Goal: Use online tool/utility: Utilize a website feature to perform a specific function

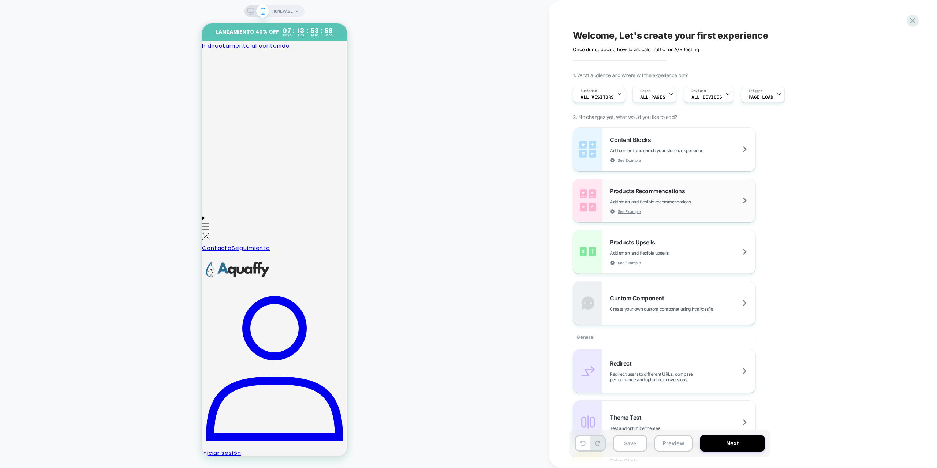
click at [706, 199] on span "Add smart and flexible recommendations" at bounding box center [669, 201] width 118 height 5
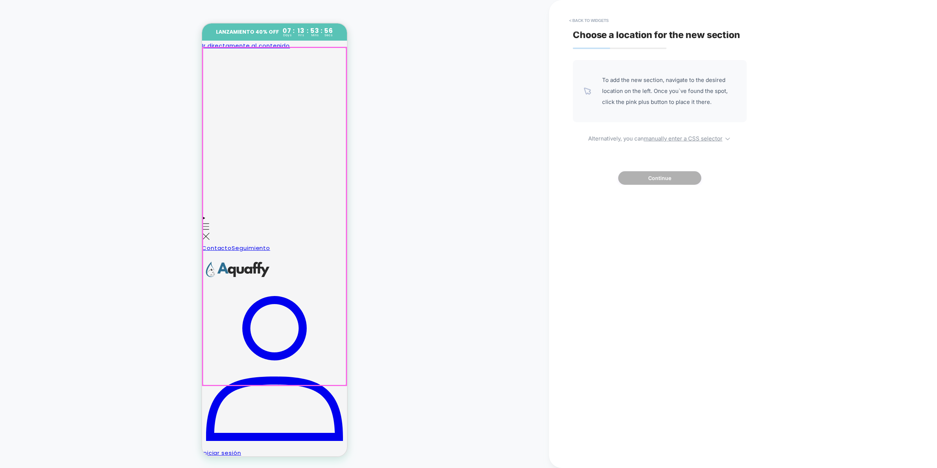
click at [281, 157] on div at bounding box center [274, 217] width 143 height 338
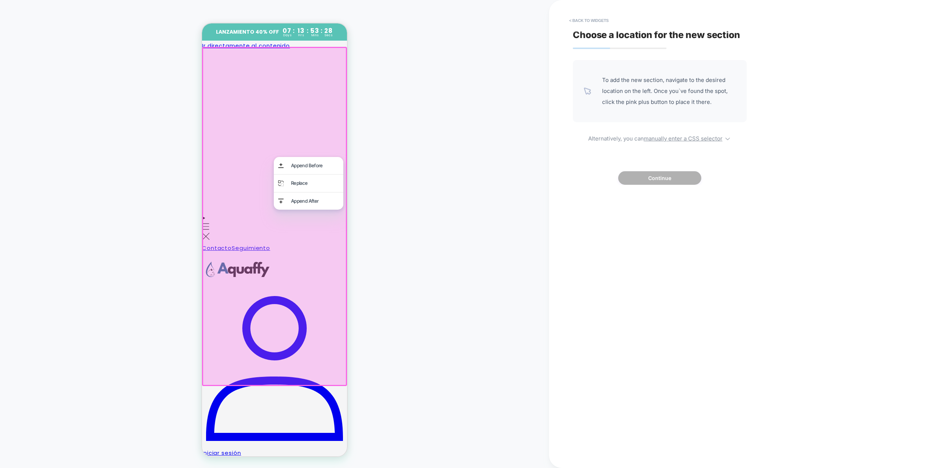
click at [335, 64] on div at bounding box center [274, 216] width 145 height 339
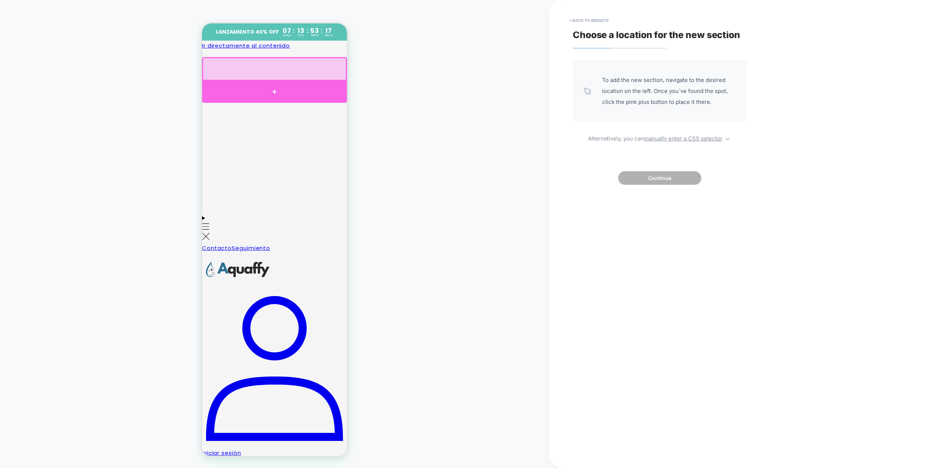
click at [275, 91] on div at bounding box center [274, 92] width 145 height 22
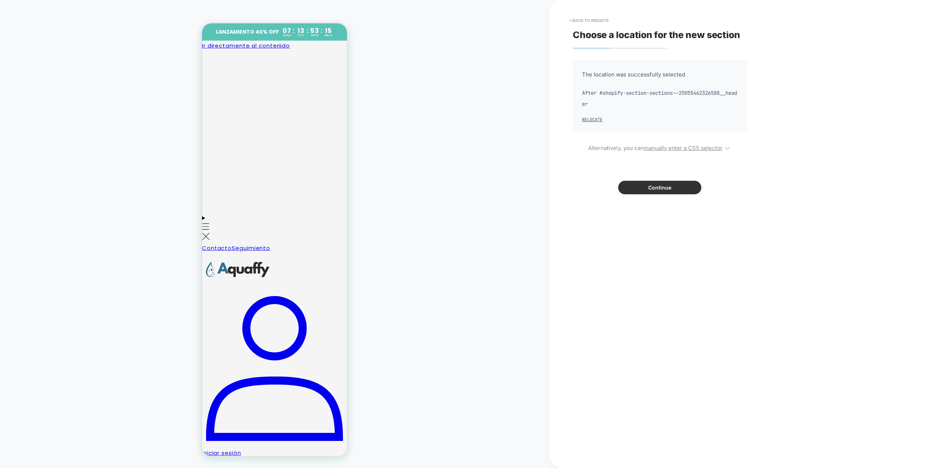
click at [663, 189] on button "Continue" at bounding box center [659, 188] width 83 height 14
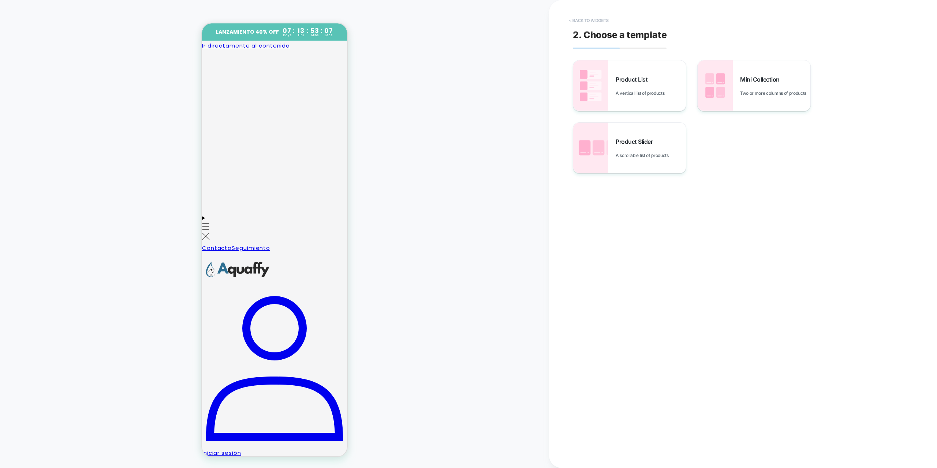
click at [581, 16] on button "< Back to widgets" at bounding box center [588, 21] width 47 height 12
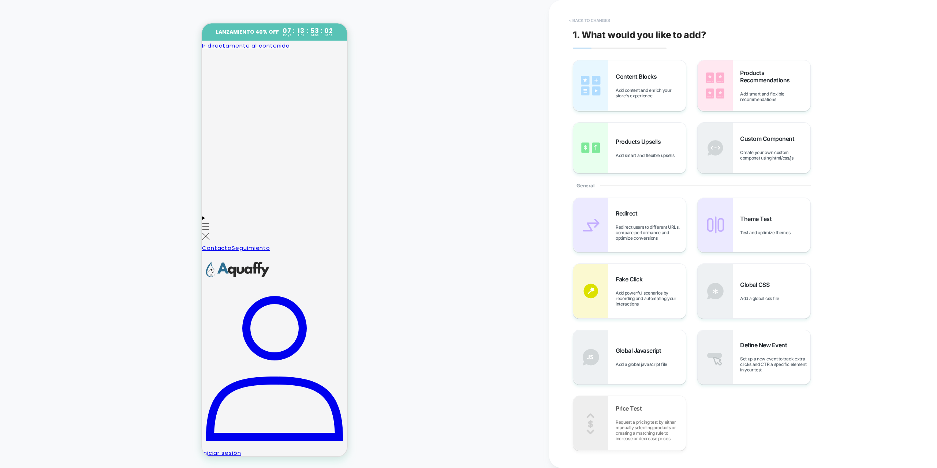
click at [579, 22] on button "< Back to changes" at bounding box center [589, 21] width 48 height 12
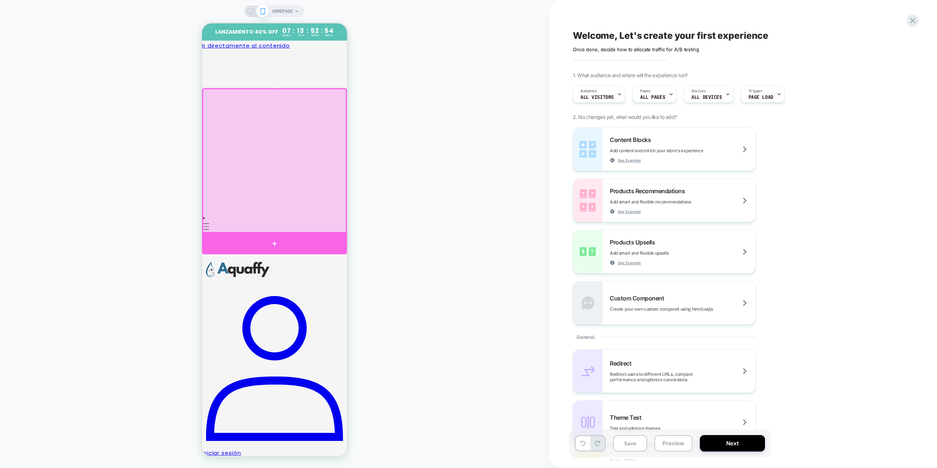
click at [270, 238] on div at bounding box center [274, 243] width 145 height 21
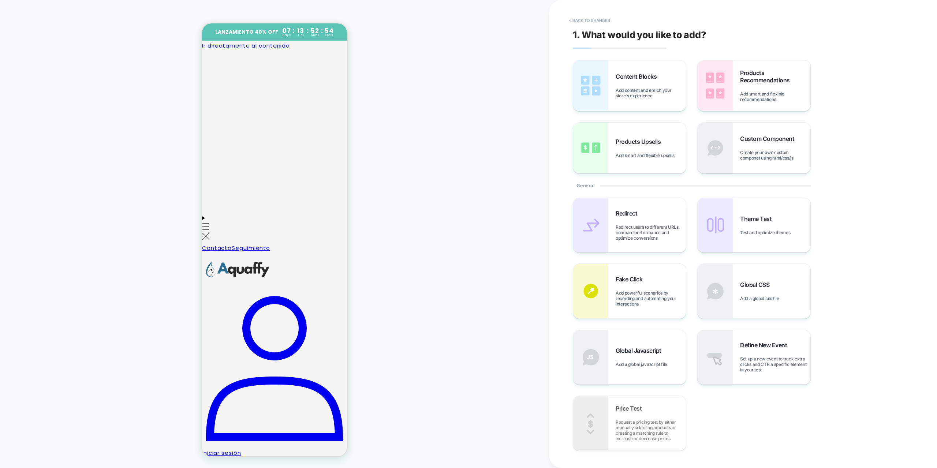
scroll to position [3, 0]
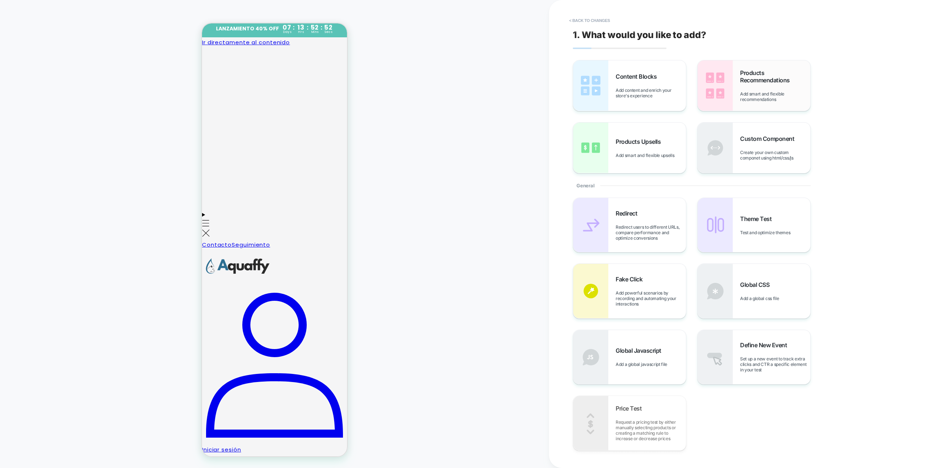
click at [751, 72] on span "Products Recommendations" at bounding box center [775, 76] width 70 height 15
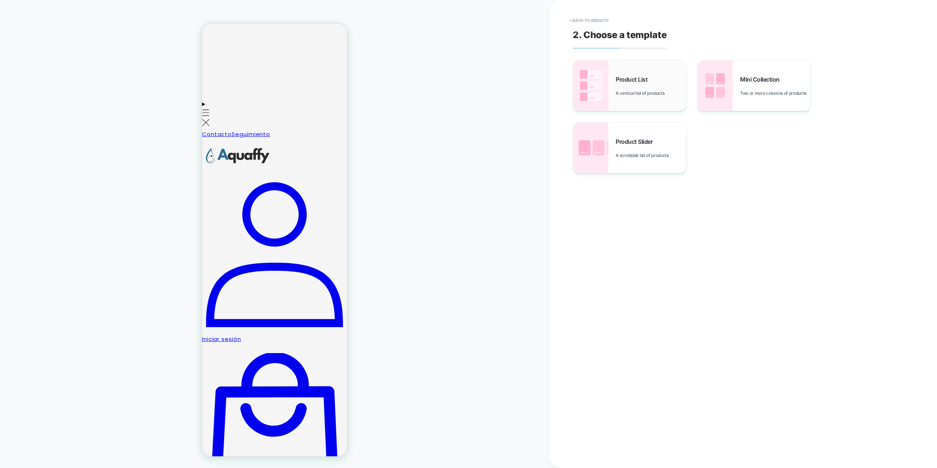
scroll to position [118, 0]
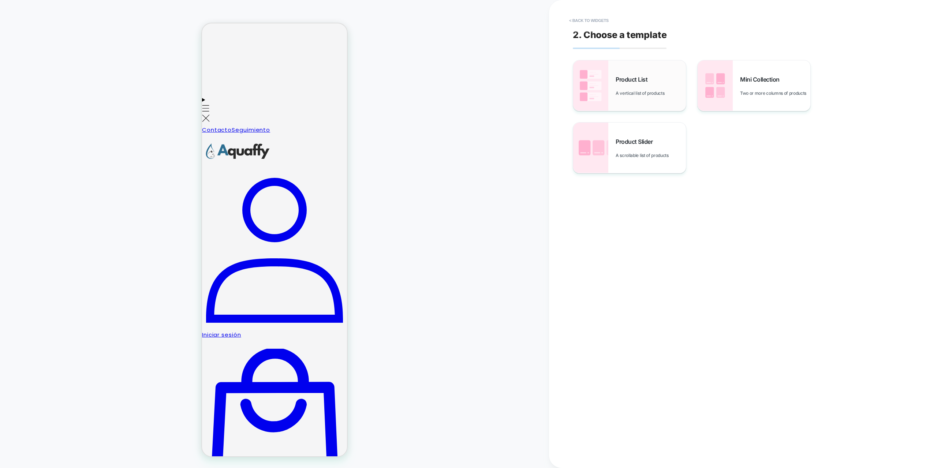
click at [643, 83] on div "Product List A vertical list of products" at bounding box center [651, 86] width 70 height 20
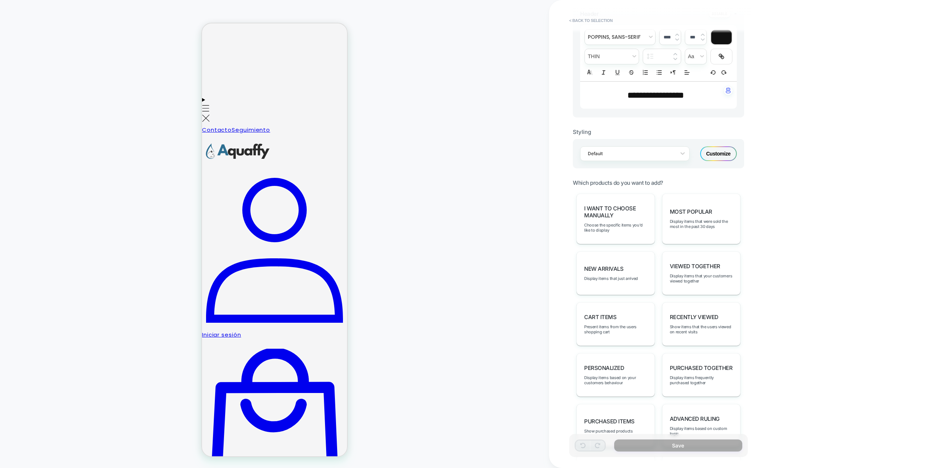
scroll to position [220, 0]
click at [619, 324] on span "Present items from the users shopping cart" at bounding box center [615, 327] width 63 height 10
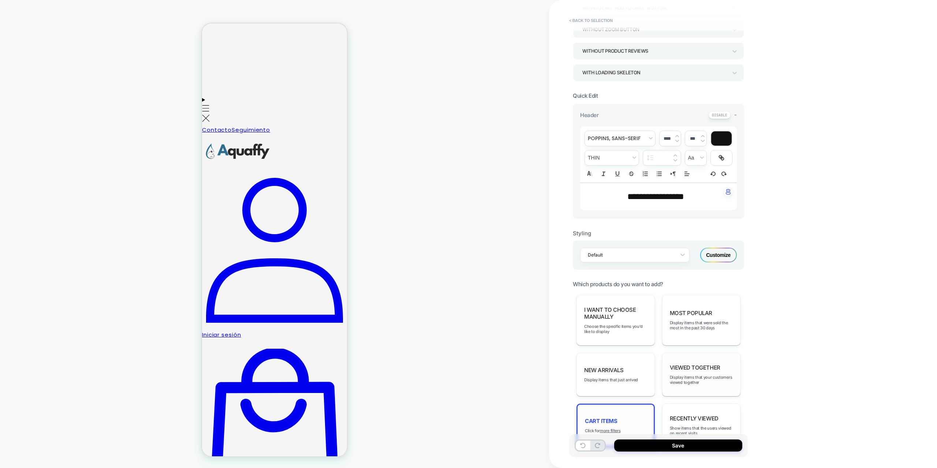
scroll to position [88, 0]
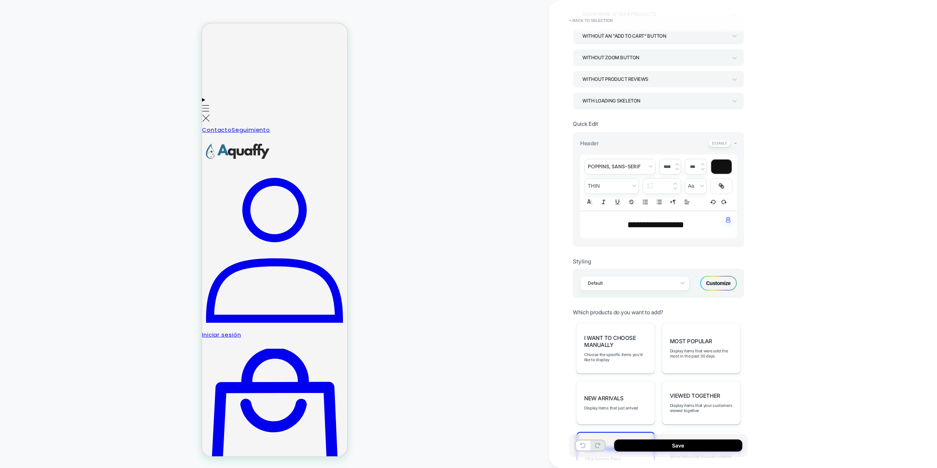
click at [660, 226] on span "**********" at bounding box center [655, 224] width 57 height 9
type input "****"
click at [659, 225] on span "**********" at bounding box center [655, 224] width 57 height 9
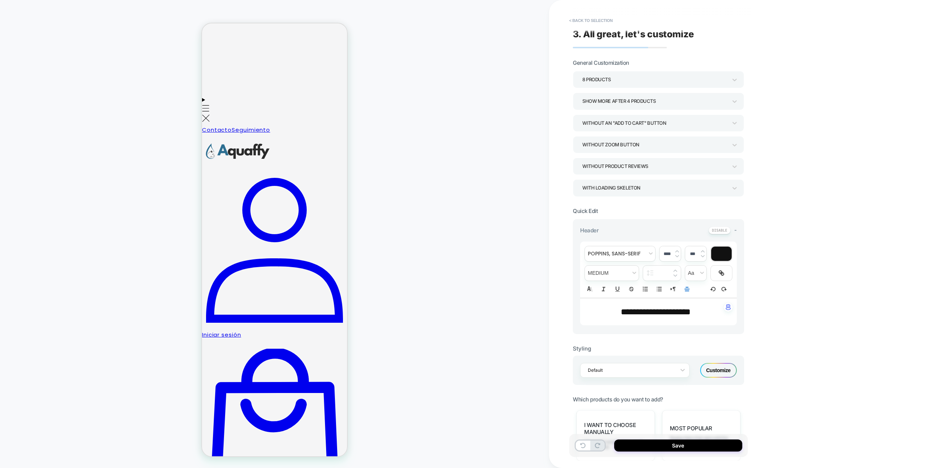
scroll to position [0, 0]
click at [583, 22] on button "< Back to selection" at bounding box center [590, 21] width 51 height 12
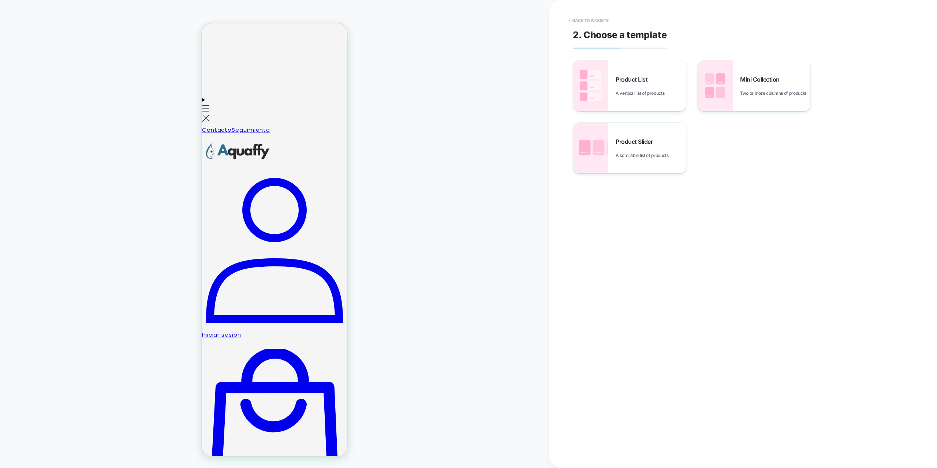
click at [583, 22] on button "< Back to widgets" at bounding box center [588, 21] width 47 height 12
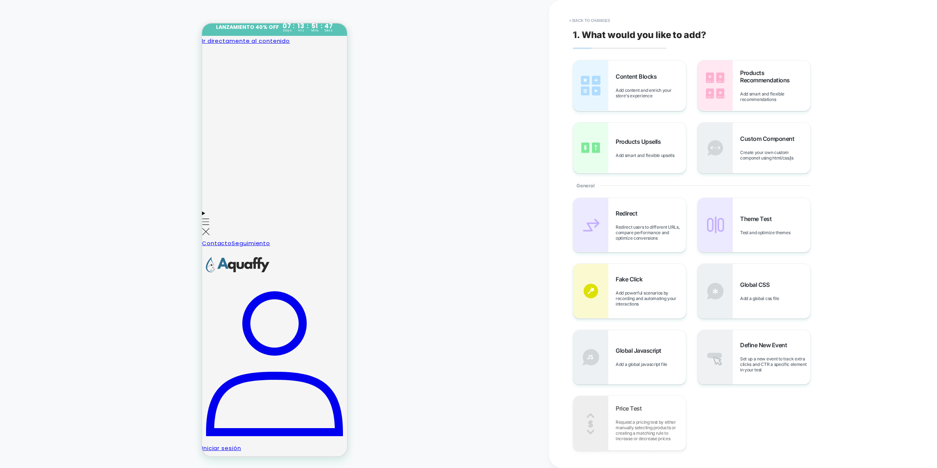
click at [583, 22] on button "< Back to changes" at bounding box center [589, 21] width 48 height 12
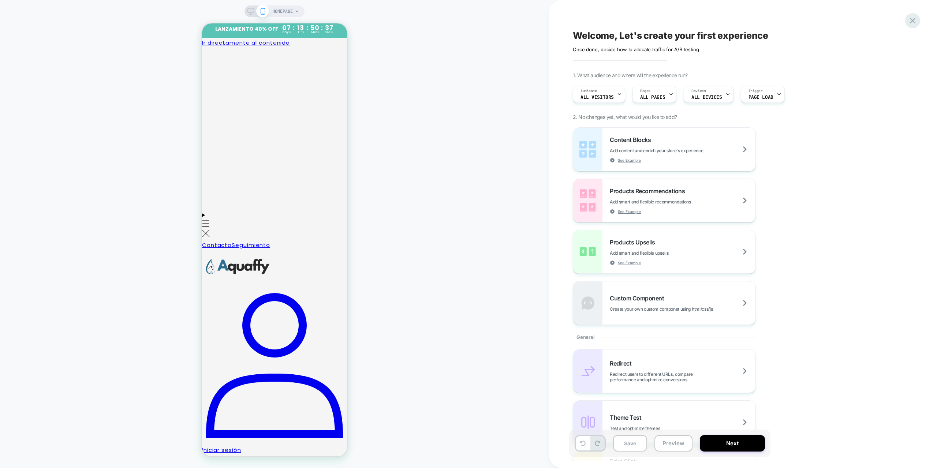
click at [910, 21] on icon at bounding box center [913, 21] width 10 height 10
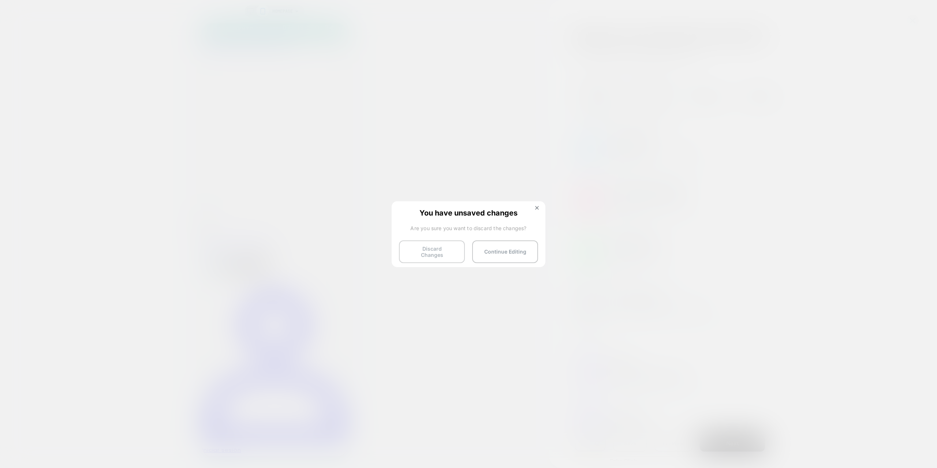
click at [432, 251] on button "Discard Changes" at bounding box center [432, 251] width 66 height 23
